Goal: Transaction & Acquisition: Purchase product/service

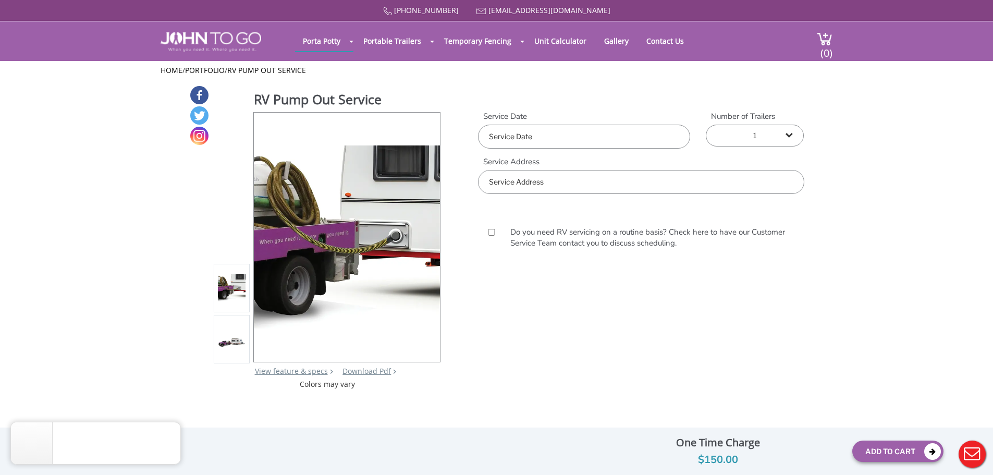
click at [502, 133] on input "text" at bounding box center [584, 137] width 212 height 24
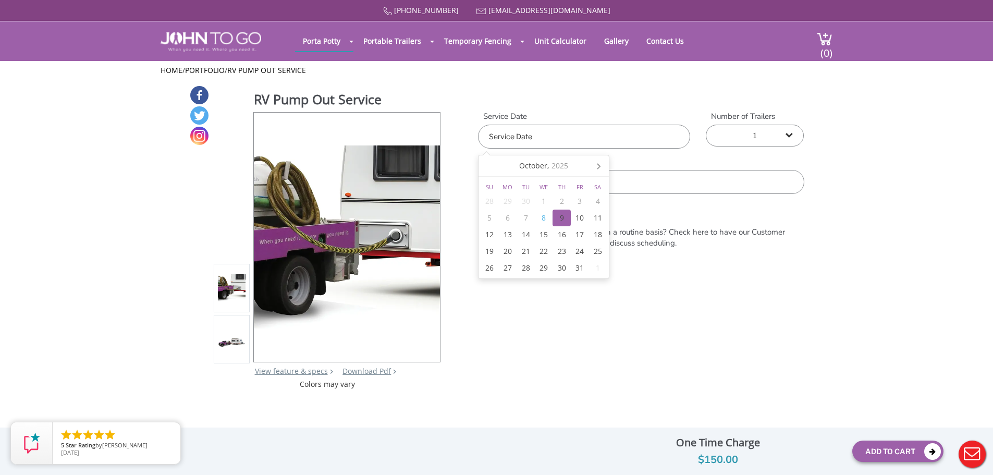
click at [557, 216] on div "9" at bounding box center [561, 218] width 18 height 17
type input "[DATE]"
click at [821, 179] on div "RV Pump Out Service View feature & specs Download Pdf Product PDF Addon PDF Col…" at bounding box center [496, 237] width 993 height 304
click at [662, 186] on input "text" at bounding box center [641, 182] width 326 height 24
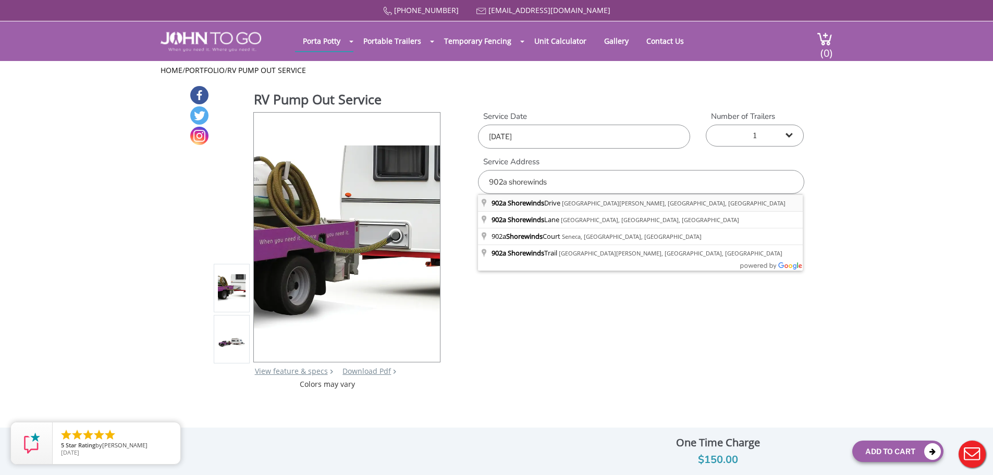
type input "[STREET_ADDRESS][PERSON_NAME]"
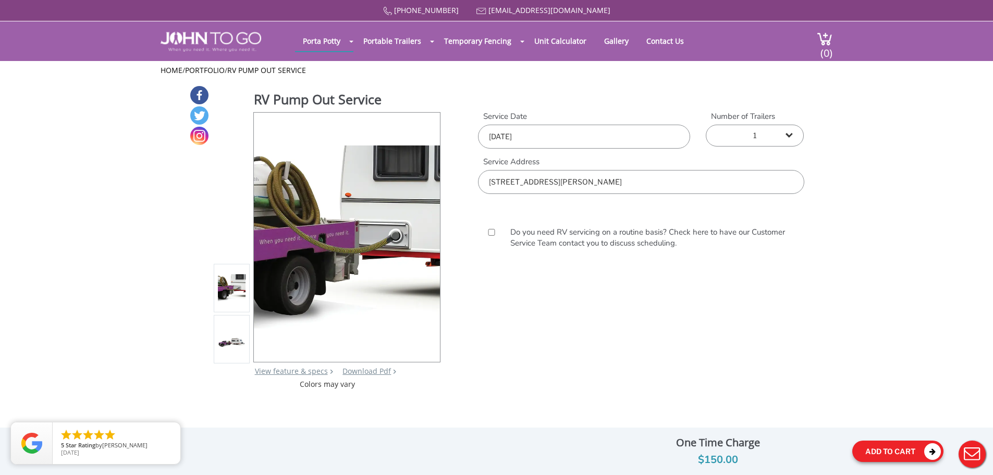
click at [887, 450] on button "Add To Cart" at bounding box center [897, 450] width 91 height 21
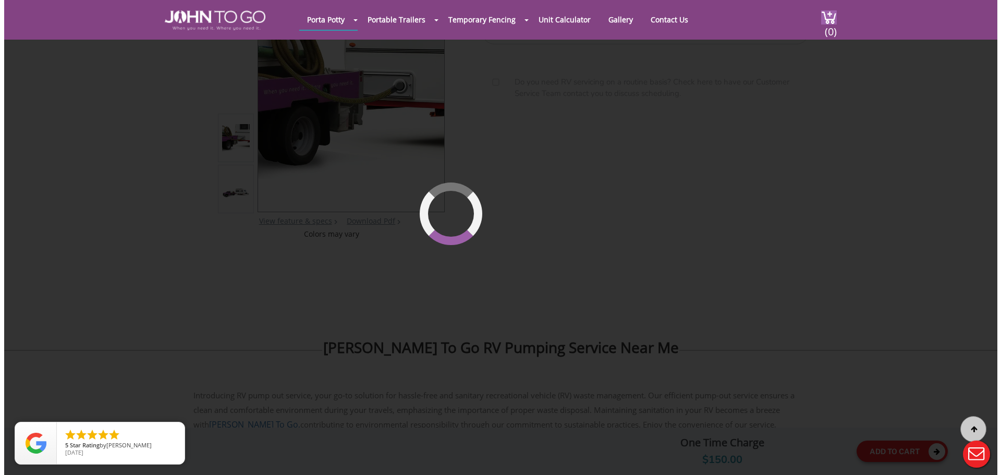
scroll to position [111, 0]
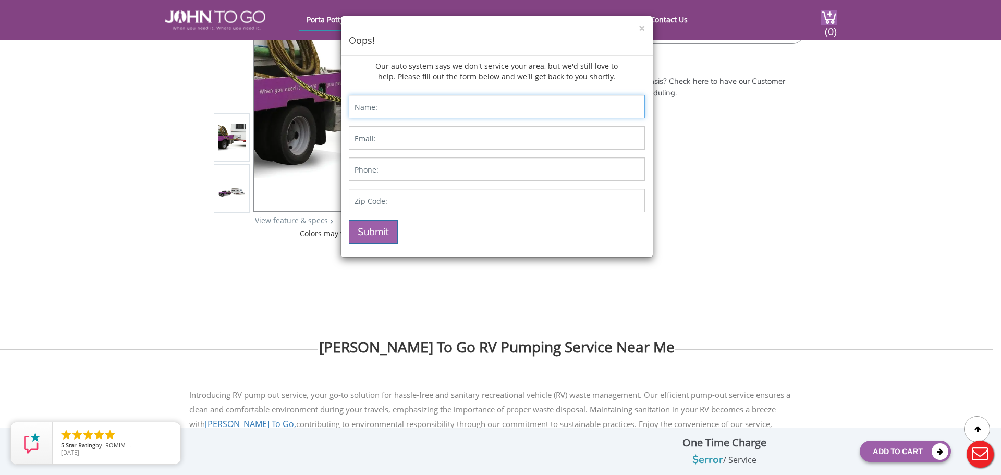
click at [459, 100] on input "Contact form" at bounding box center [497, 106] width 296 height 23
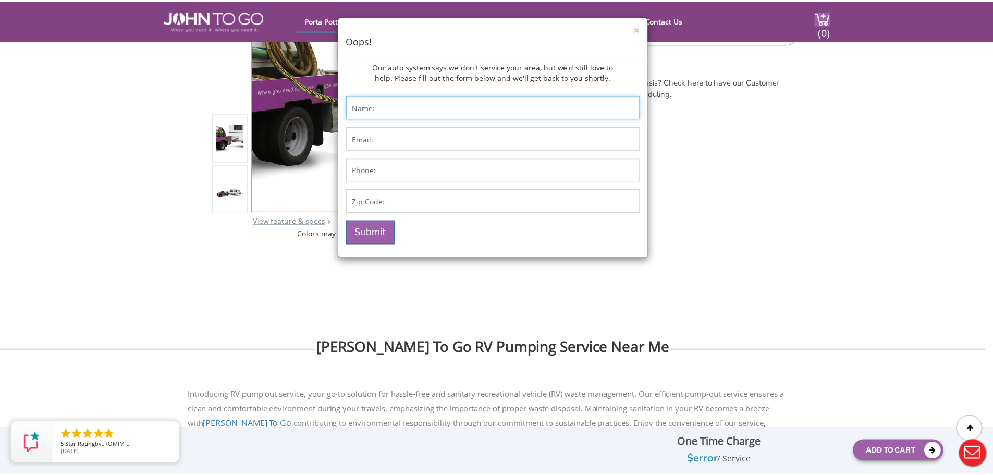
scroll to position [0, 0]
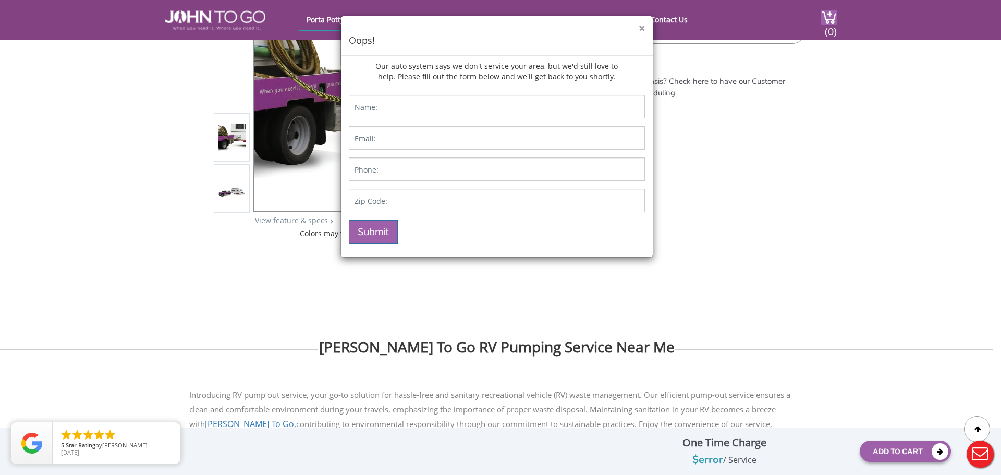
click at [638, 29] on button "×" at bounding box center [641, 28] width 6 height 11
